Goal: Information Seeking & Learning: Learn about a topic

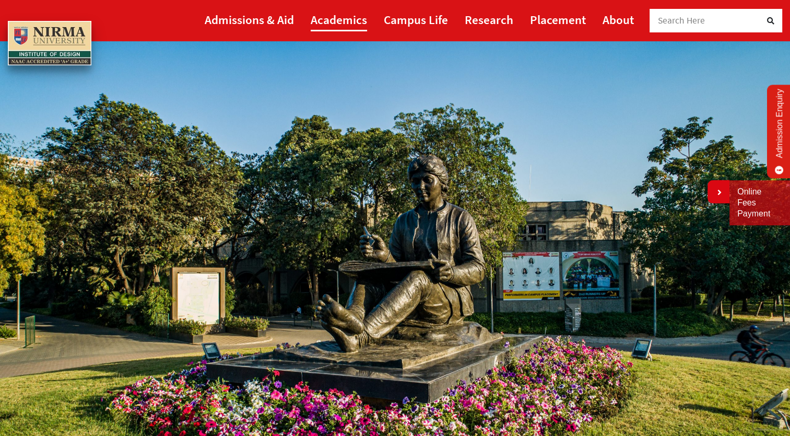
click at [347, 20] on link "Academics" at bounding box center [339, 20] width 56 height 24
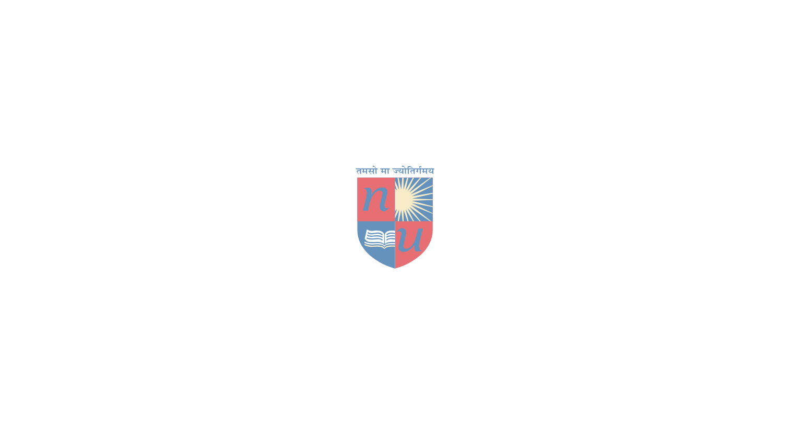
click at [347, 20] on div at bounding box center [395, 218] width 790 height 436
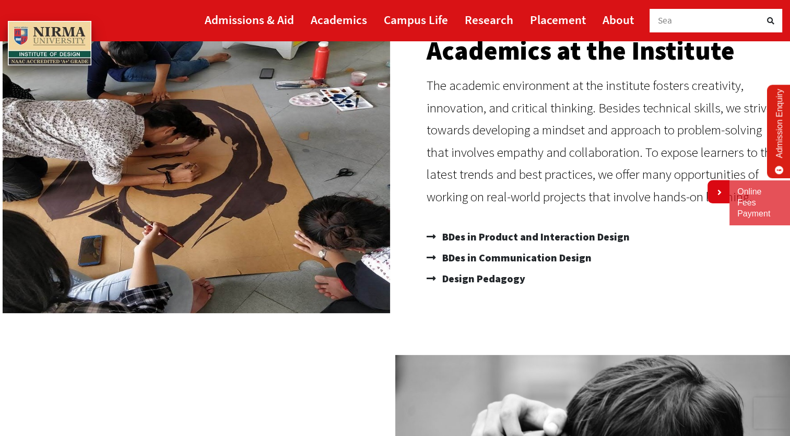
scroll to position [118, 0]
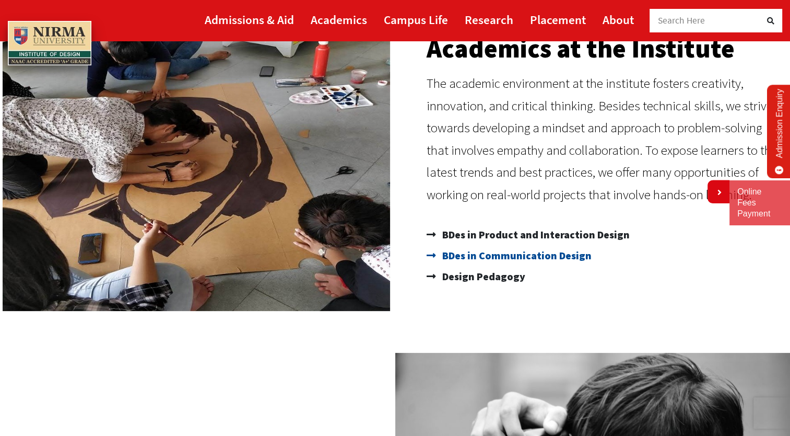
click at [482, 250] on span "BDes in Communication Design" at bounding box center [516, 255] width 152 height 21
